Goal: Information Seeking & Learning: Compare options

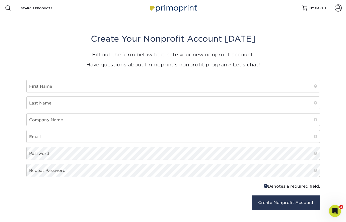
click at [175, 7] on img at bounding box center [173, 8] width 50 height 11
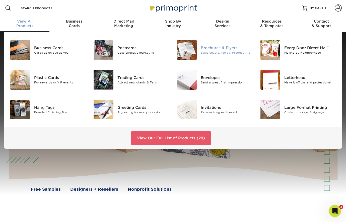
click at [217, 48] on div "Brochures & Flyers" at bounding box center [227, 48] width 52 height 6
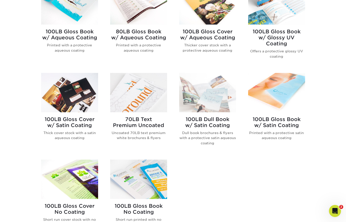
scroll to position [240, 0]
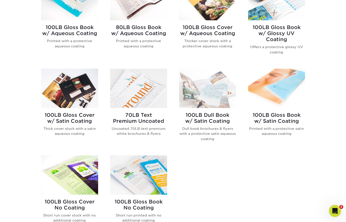
click at [140, 26] on h2 "80LB Gloss Book w/ Aqueous Coating" at bounding box center [138, 30] width 57 height 12
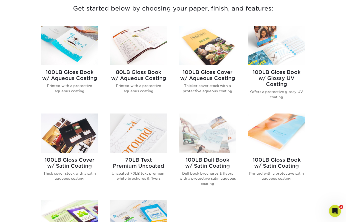
scroll to position [188, 0]
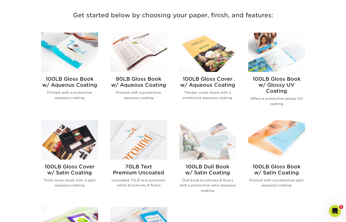
click at [67, 82] on h2 "100LB Gloss Book w/ Aqueous Coating" at bounding box center [69, 82] width 57 height 12
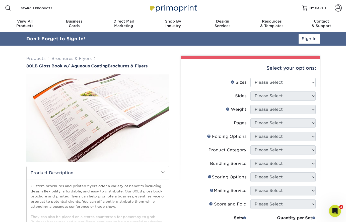
click at [74, 1] on div "Resources Menu Search Products Account SIGN IN CREATE AN ACCOUNT forgot passwor…" at bounding box center [173, 8] width 346 height 16
